Goal: Task Accomplishment & Management: Complete application form

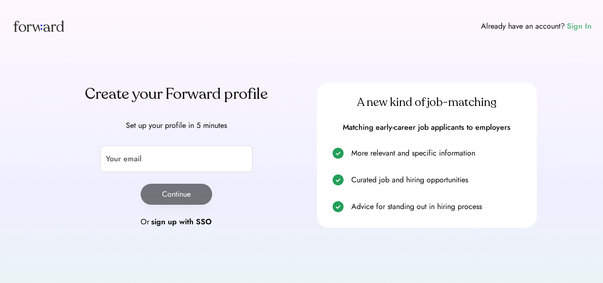
click at [580, 25] on div "Sign In" at bounding box center [579, 25] width 25 height 11
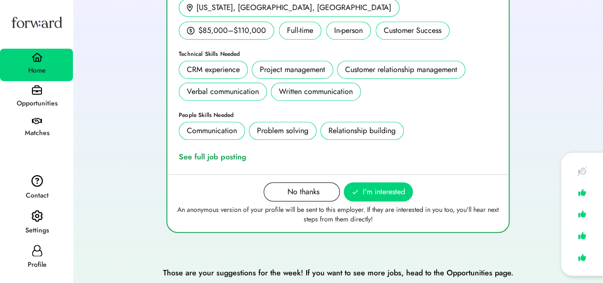
scroll to position [245, 0]
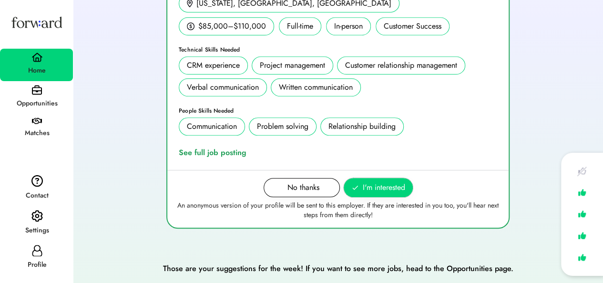
click at [369, 185] on span "I'm interested" at bounding box center [384, 187] width 42 height 11
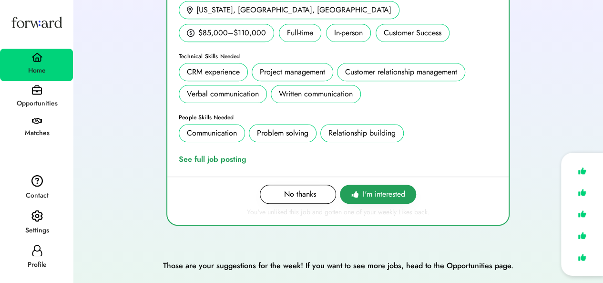
scroll to position [236, 0]
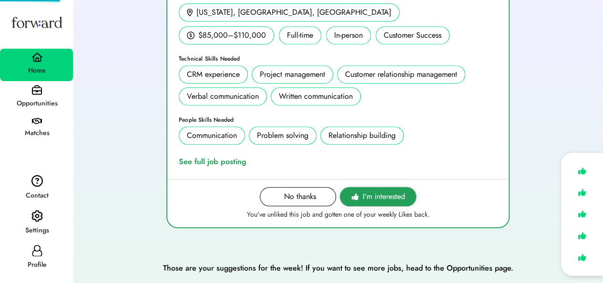
click at [374, 194] on span "I'm interested" at bounding box center [384, 196] width 42 height 11
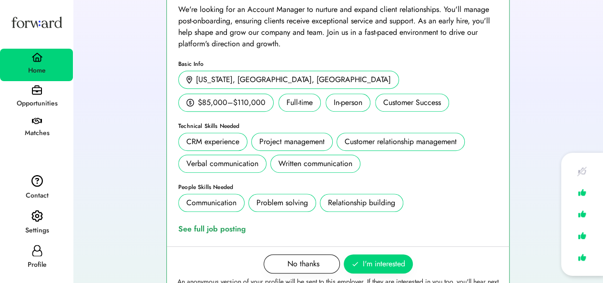
scroll to position [233, 0]
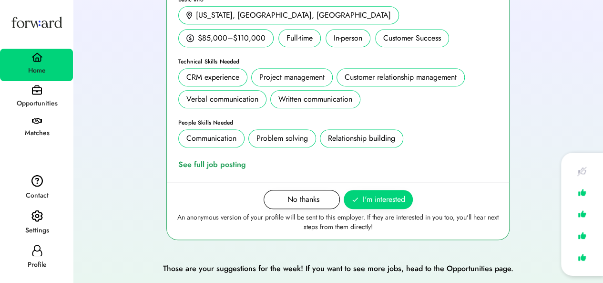
click at [57, 106] on div "Opportunities" at bounding box center [37, 103] width 72 height 11
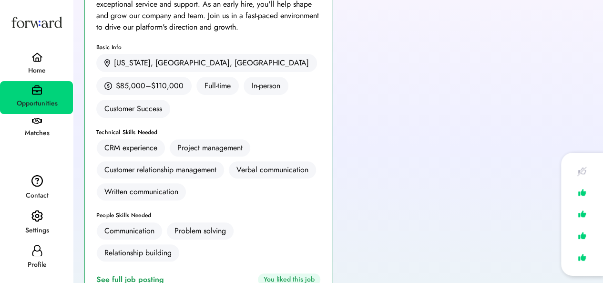
scroll to position [149, 0]
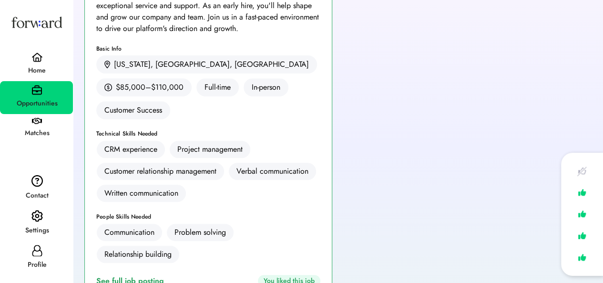
click at [44, 124] on div "Matches" at bounding box center [36, 129] width 73 height 30
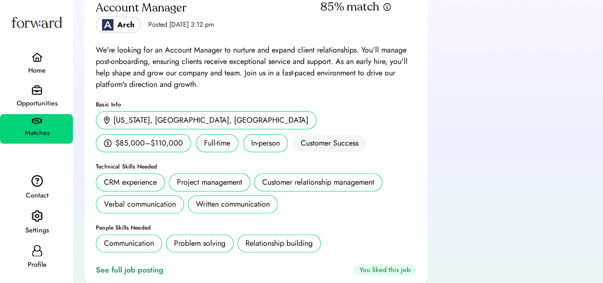
scroll to position [98, 0]
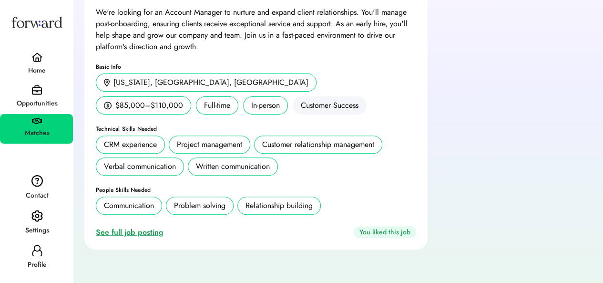
click at [133, 226] on div "See full job posting" at bounding box center [131, 231] width 71 height 11
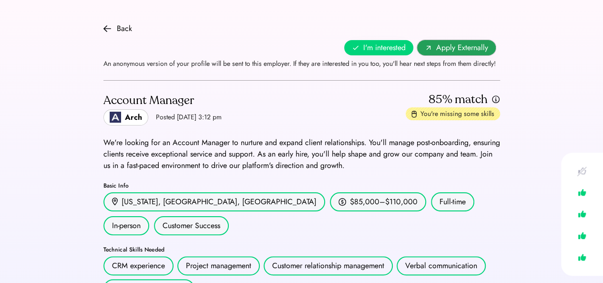
click at [454, 48] on span "Apply Externally" at bounding box center [462, 47] width 52 height 11
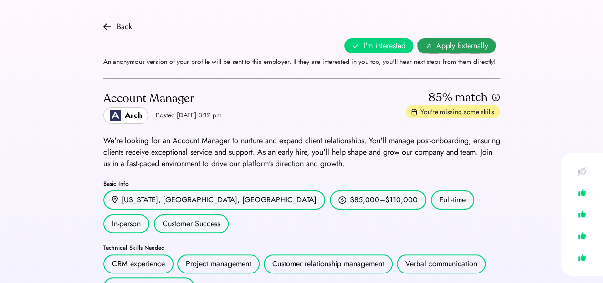
click at [445, 43] on span "Apply Externally" at bounding box center [462, 45] width 52 height 11
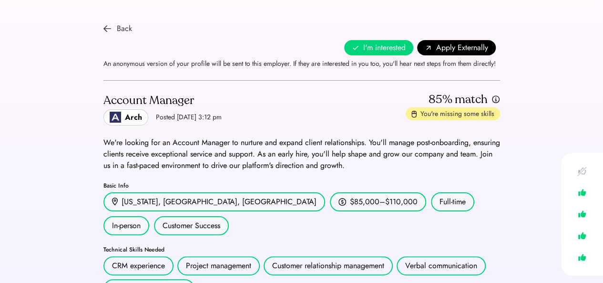
click at [114, 29] on div "Back" at bounding box center [117, 28] width 29 height 11
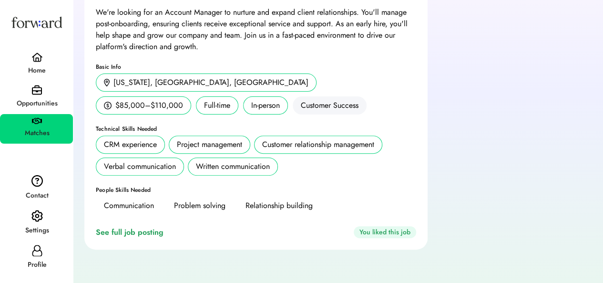
scroll to position [86, 0]
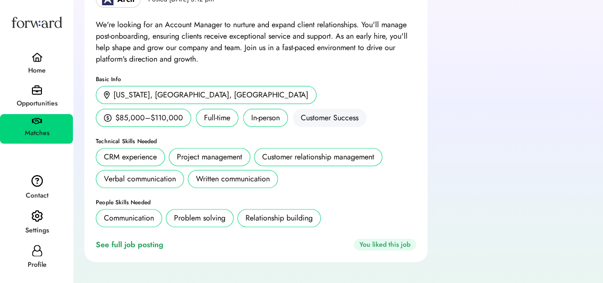
click at [42, 88] on div "Opportunities" at bounding box center [36, 97] width 73 height 33
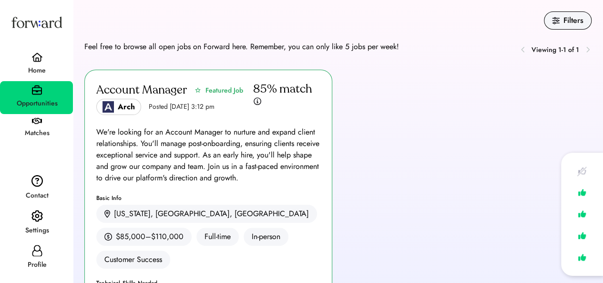
click at [584, 46] on icon at bounding box center [588, 50] width 8 height 8
click at [48, 60] on div "Home" at bounding box center [36, 65] width 73 height 32
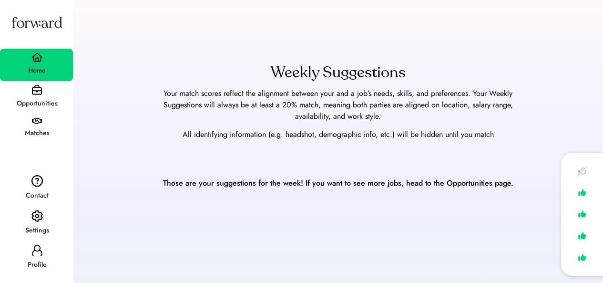
click at [387, 224] on div "Weekly Suggestions Your match scores reflect the alignment between your and a j…" at bounding box center [338, 191] width 530 height 283
click at [40, 96] on div "Opportunities" at bounding box center [37, 103] width 72 height 17
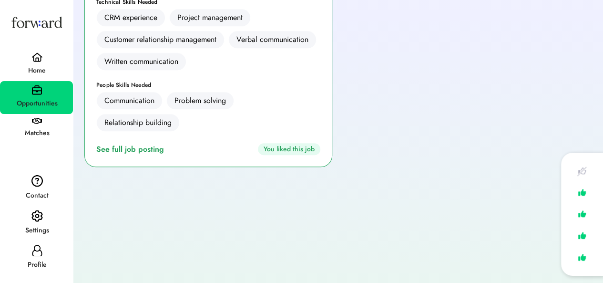
scroll to position [284, 0]
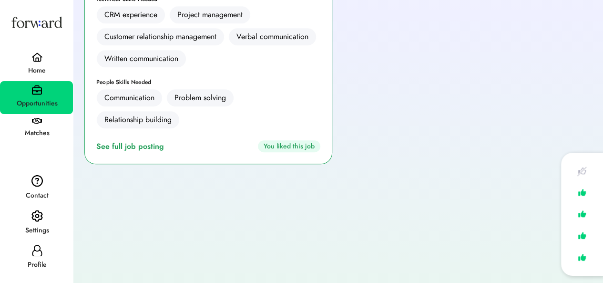
click at [583, 192] on img at bounding box center [581, 192] width 13 height 14
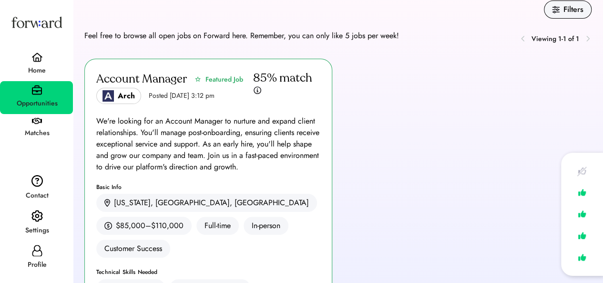
scroll to position [0, 0]
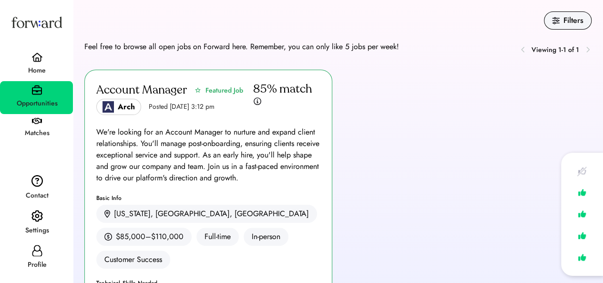
drag, startPoint x: 579, startPoint y: 35, endPoint x: 543, endPoint y: 41, distance: 36.7
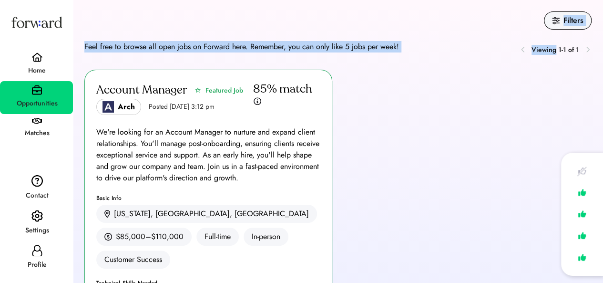
click at [543, 41] on div "Viewing 1-1 of 1" at bounding box center [553, 49] width 78 height 17
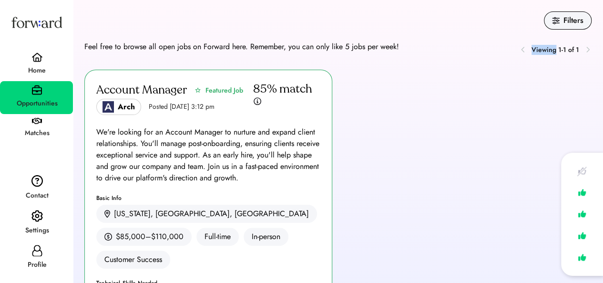
click at [543, 41] on div "Viewing 1-1 of 1" at bounding box center [553, 49] width 78 height 17
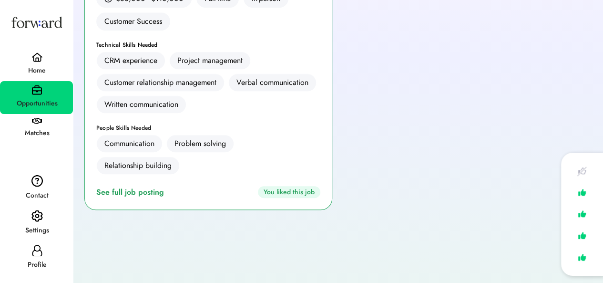
scroll to position [284, 0]
